Goal: Find contact information: Find contact information

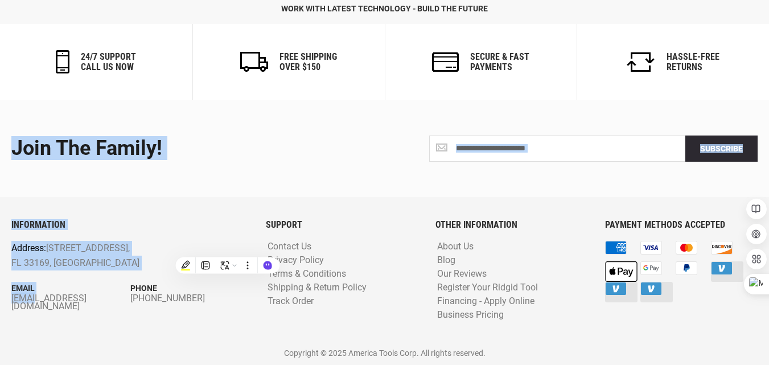
click at [210, 197] on div "**********" at bounding box center [384, 232] width 769 height 265
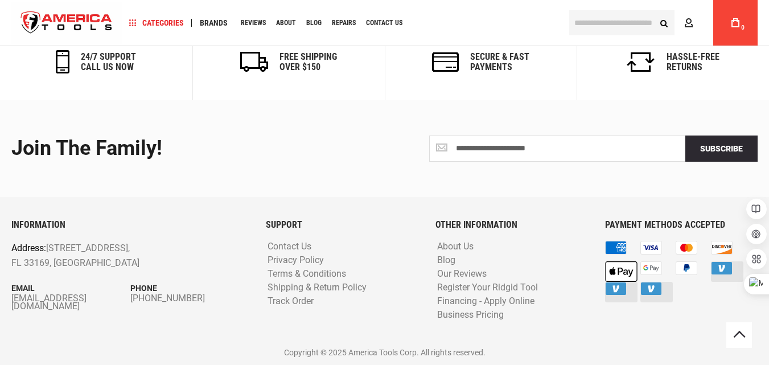
scroll to position [1889, 0]
drag, startPoint x: 116, startPoint y: 291, endPoint x: 115, endPoint y: 299, distance: 8.0
click at [115, 299] on div "Email [EMAIL_ADDRESS][DOMAIN_NAME]" at bounding box center [70, 296] width 119 height 28
copy div "[EMAIL_ADDRESS][DOMAIN_NAME]"
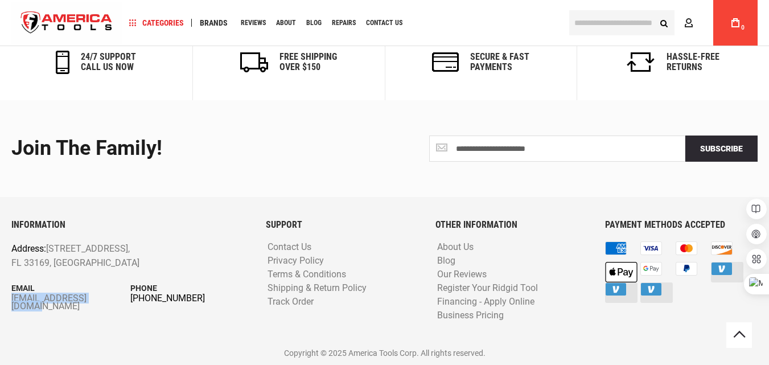
click at [209, 300] on link "[PHONE_NUMBER]" at bounding box center [189, 298] width 119 height 8
drag, startPoint x: 225, startPoint y: 282, endPoint x: 201, endPoint y: 298, distance: 28.6
click at [201, 298] on div "Phone [PHONE_NUMBER]" at bounding box center [189, 292] width 119 height 20
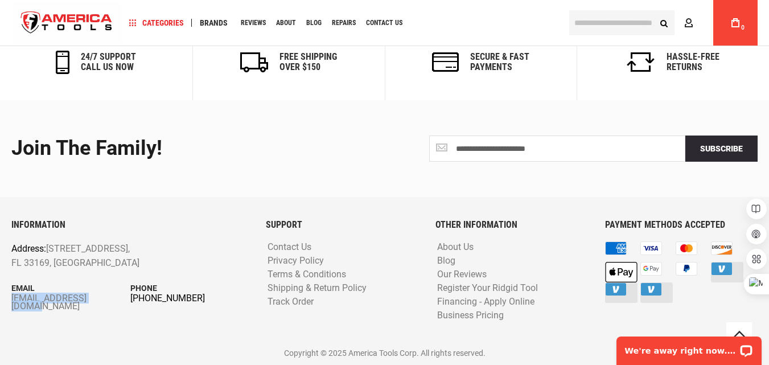
scroll to position [0, 0]
copy div "[PHONE_NUMBER]"
click at [245, 333] on div "INFORMATION Address: [STREET_ADDRESS] Email [EMAIL_ADDRESS][DOMAIN_NAME] Phone …" at bounding box center [130, 280] width 254 height 121
click at [216, 300] on link "[PHONE_NUMBER]" at bounding box center [189, 298] width 119 height 8
drag, startPoint x: 208, startPoint y: 285, endPoint x: 204, endPoint y: 299, distance: 14.9
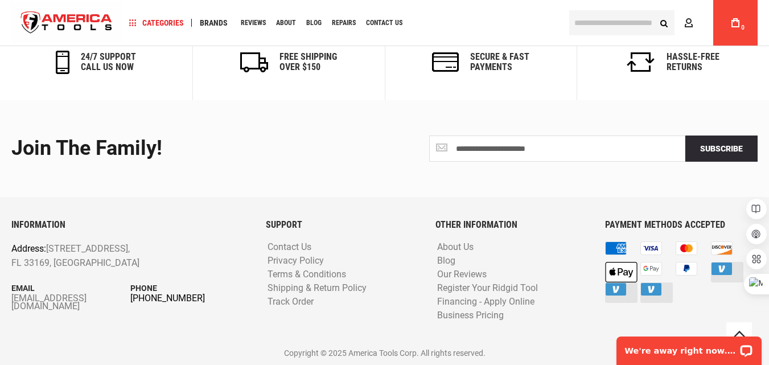
click at [204, 299] on div "Phone [PHONE_NUMBER]" at bounding box center [189, 292] width 119 height 20
copy div "[PHONE_NUMBER]"
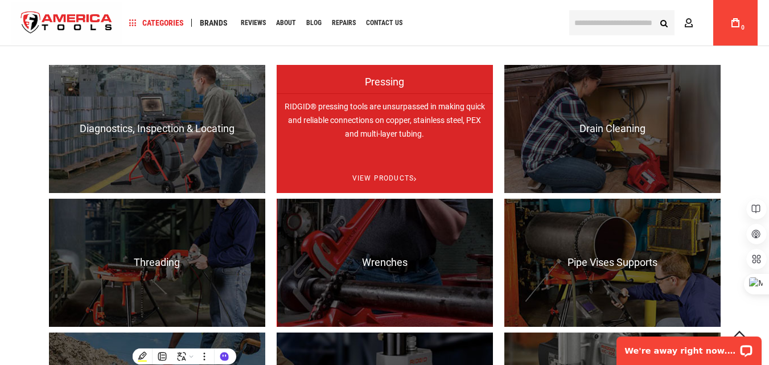
scroll to position [633, 0]
